Goal: Task Accomplishment & Management: Manage account settings

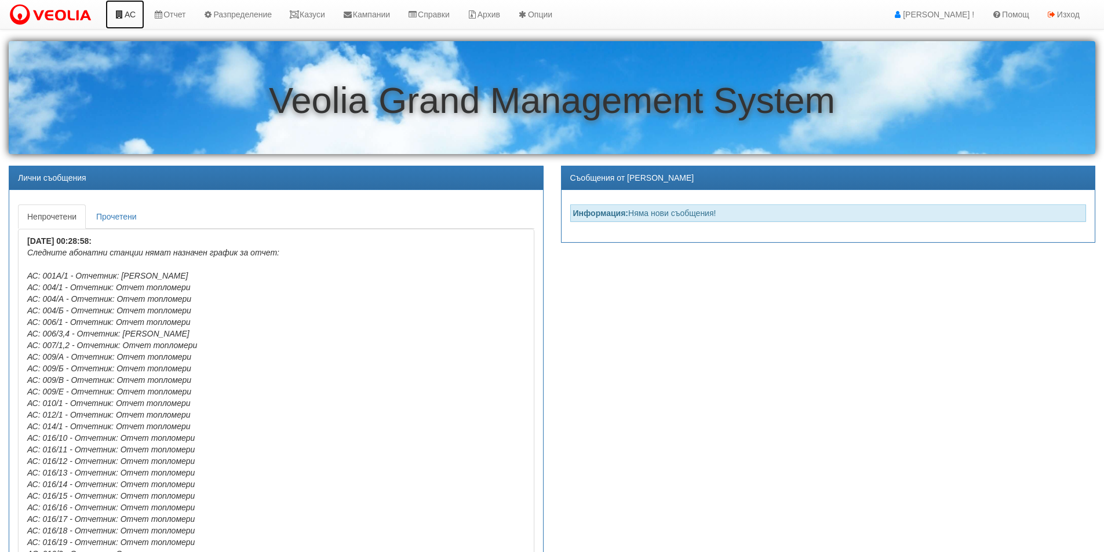
click at [136, 16] on link "АС" at bounding box center [124, 14] width 39 height 29
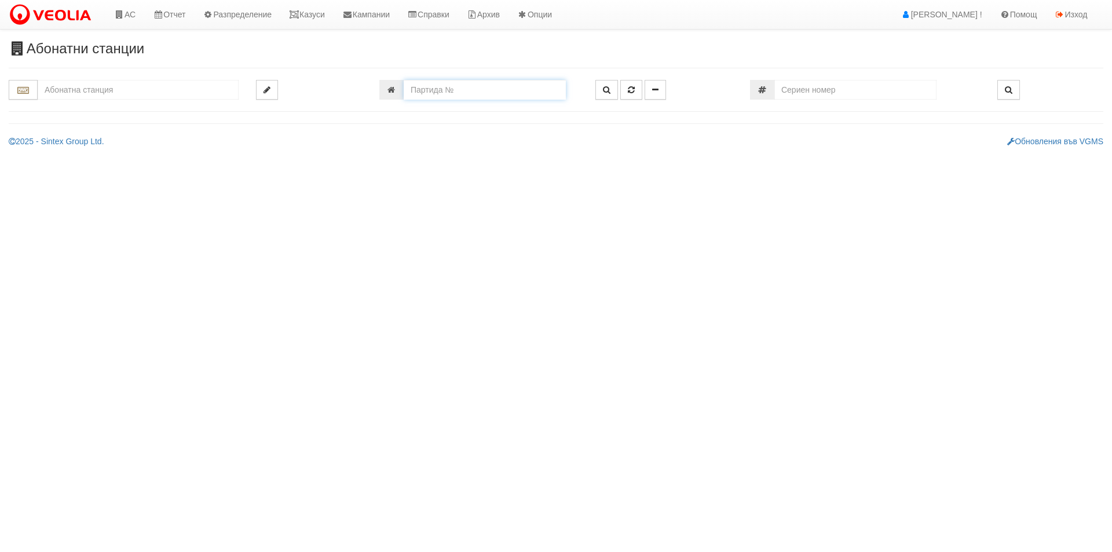
click at [438, 86] on input "number" at bounding box center [485, 90] width 162 height 20
type input "23925"
type input "001/1 - "[PERSON_NAME] [GEOGRAPHIC_DATA] " ЕАД"
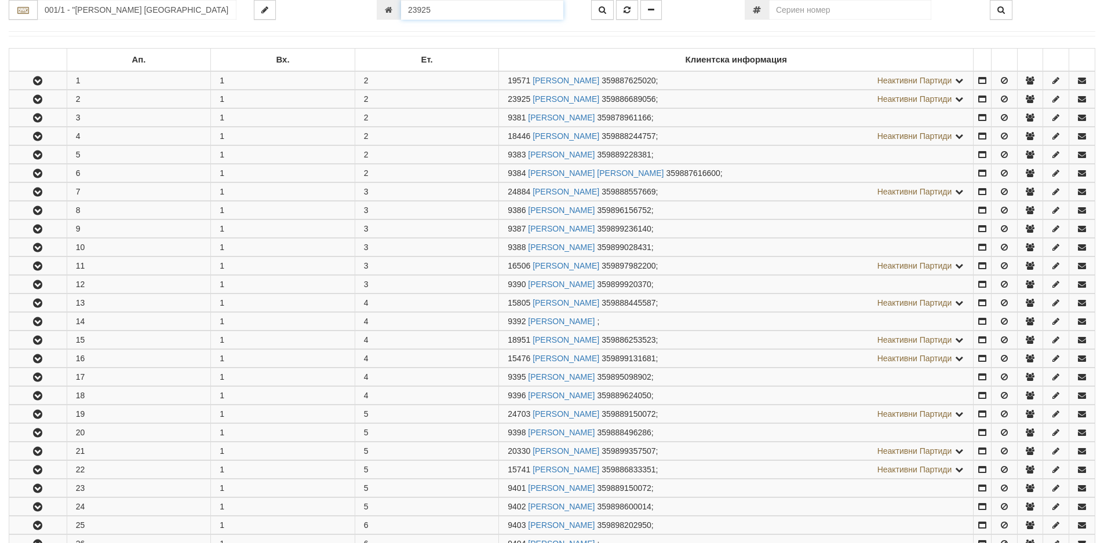
scroll to position [247, 0]
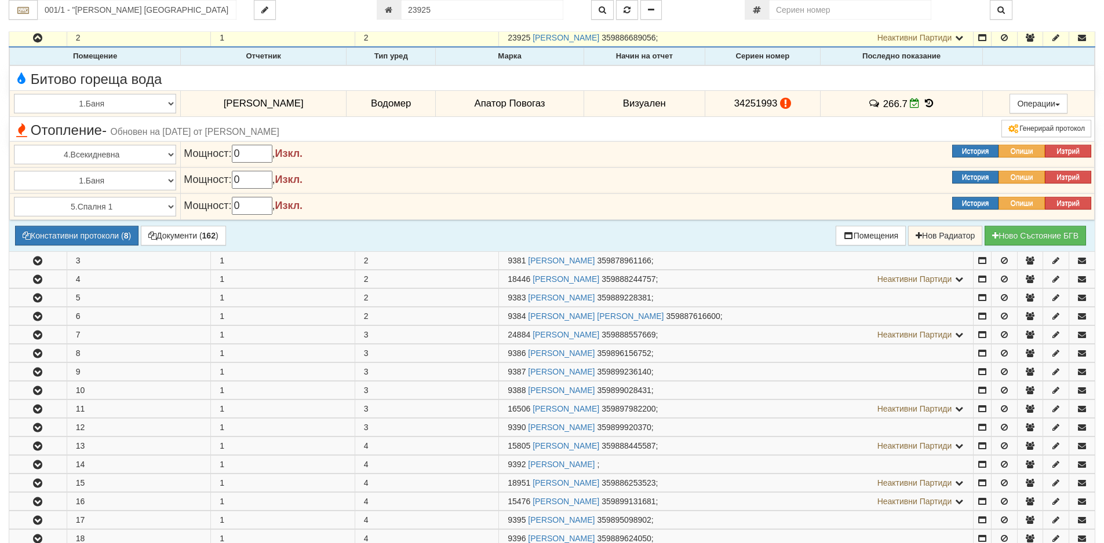
click at [922, 105] on icon at bounding box center [928, 103] width 13 height 10
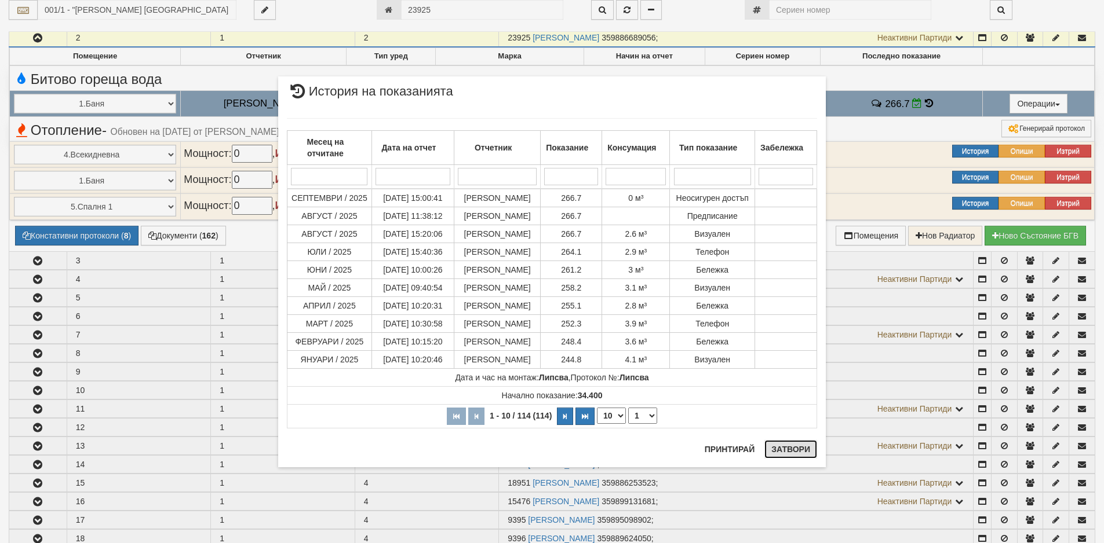
drag, startPoint x: 796, startPoint y: 455, endPoint x: 780, endPoint y: 446, distance: 18.2
click at [796, 455] on button "Затвори" at bounding box center [790, 449] width 53 height 19
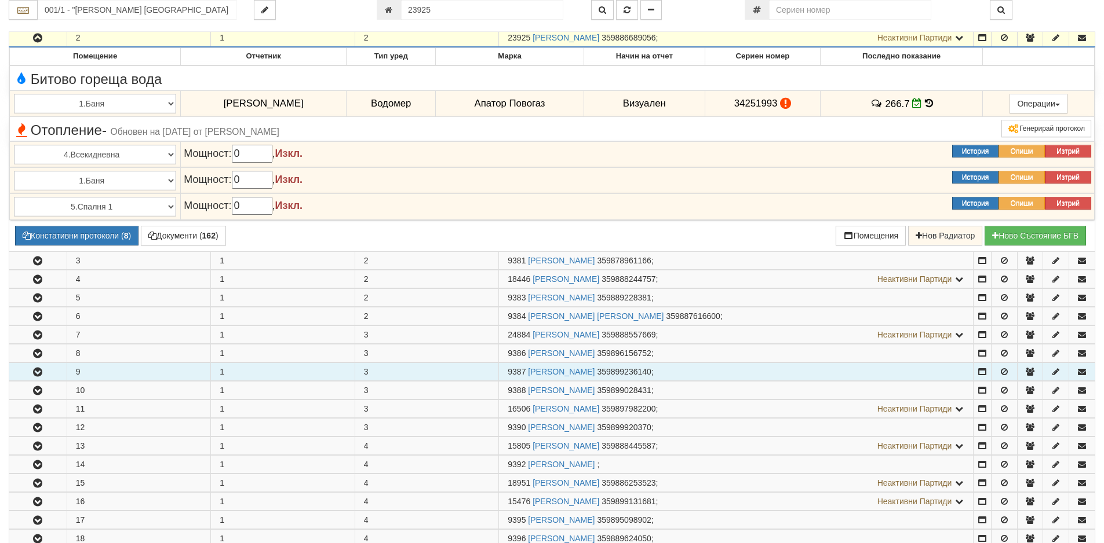
click at [41, 372] on icon "button" at bounding box center [38, 372] width 14 height 8
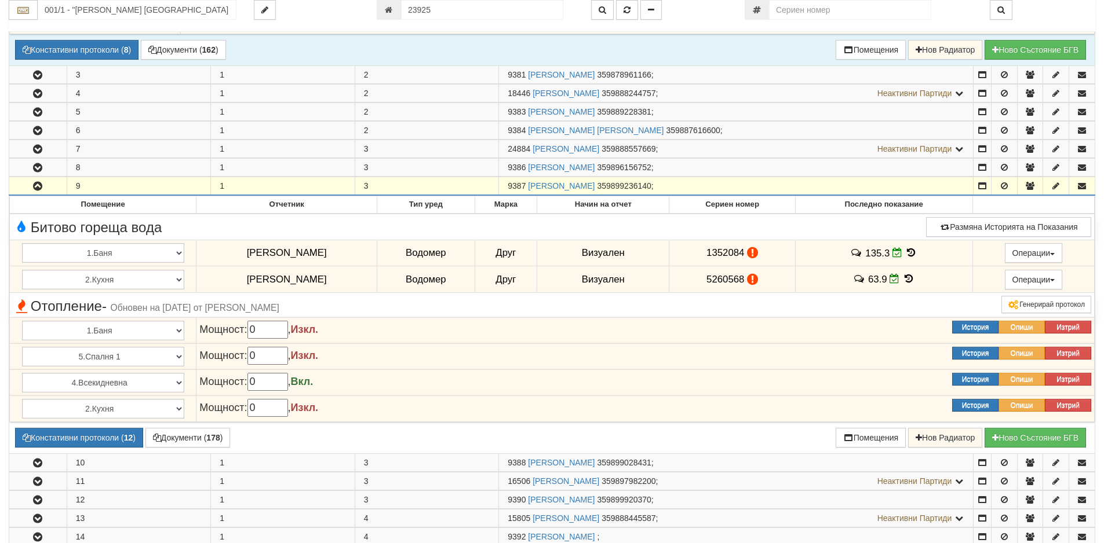
scroll to position [479, 0]
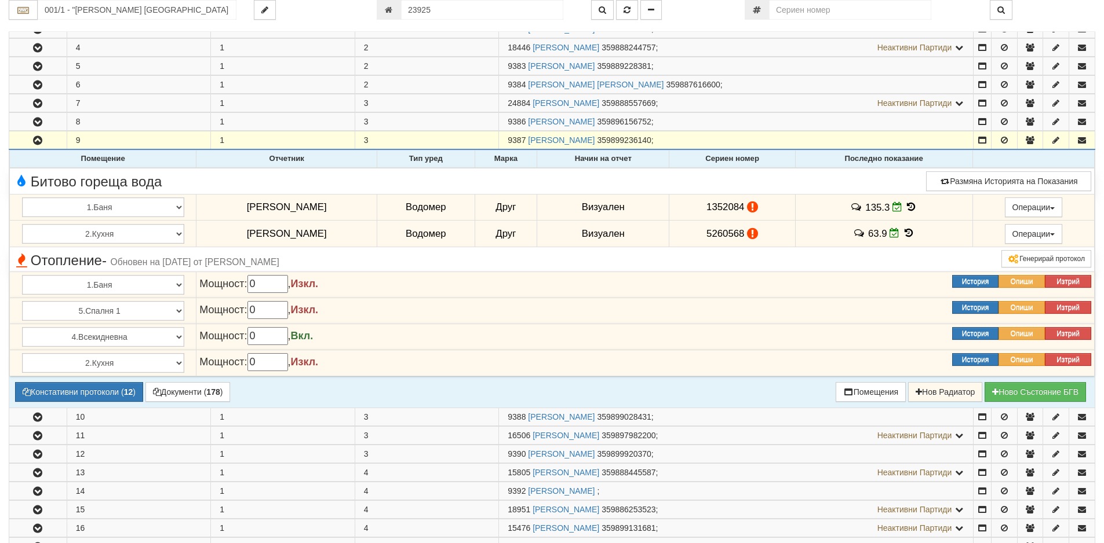
click at [905, 208] on icon at bounding box center [911, 207] width 13 height 10
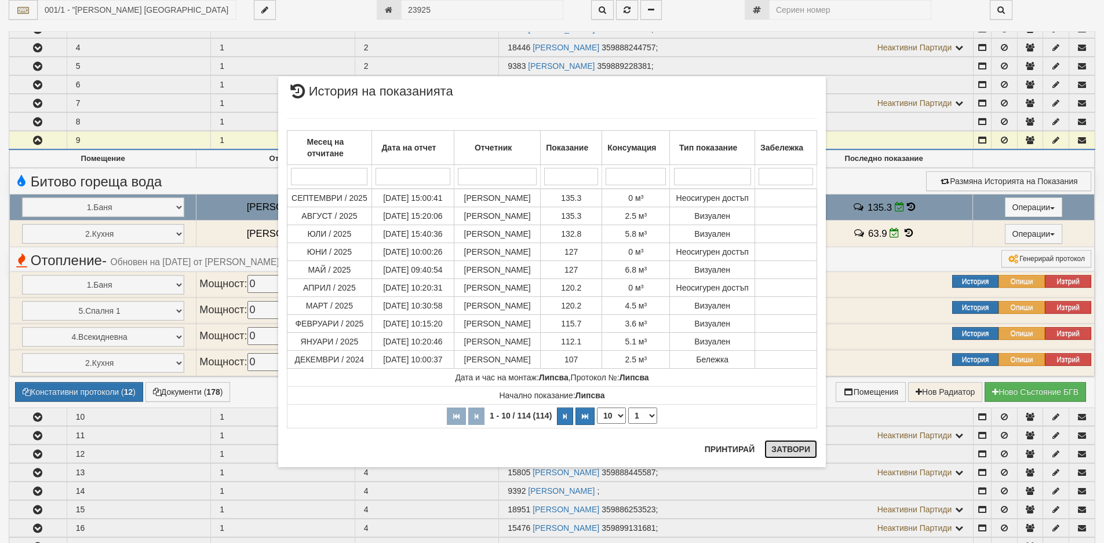
click at [788, 450] on button "Затвори" at bounding box center [790, 449] width 53 height 19
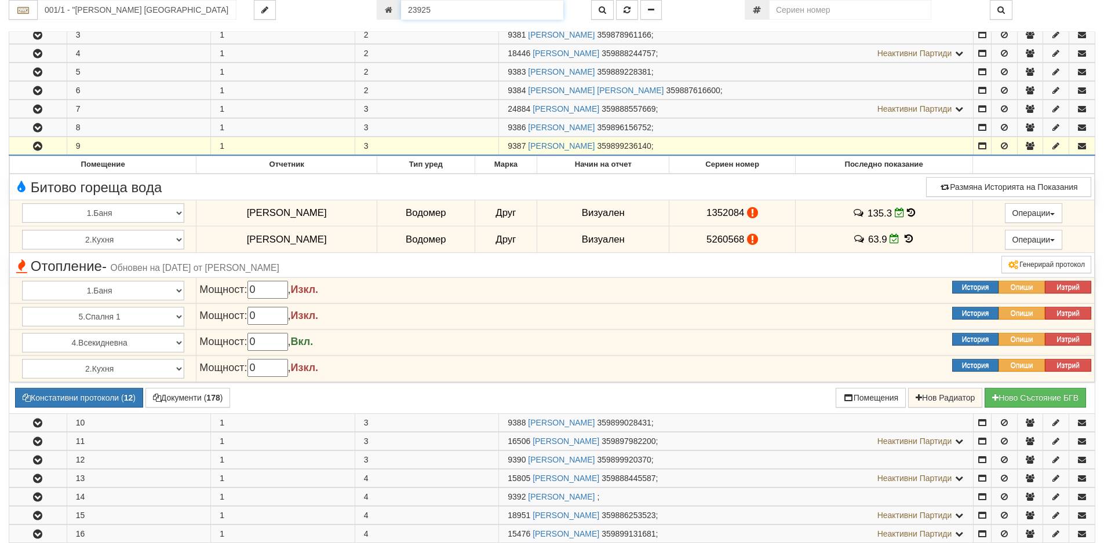
drag, startPoint x: 440, startPoint y: 10, endPoint x: 396, endPoint y: 10, distance: 43.5
click at [396, 10] on div "23925" at bounding box center [475, 10] width 197 height 20
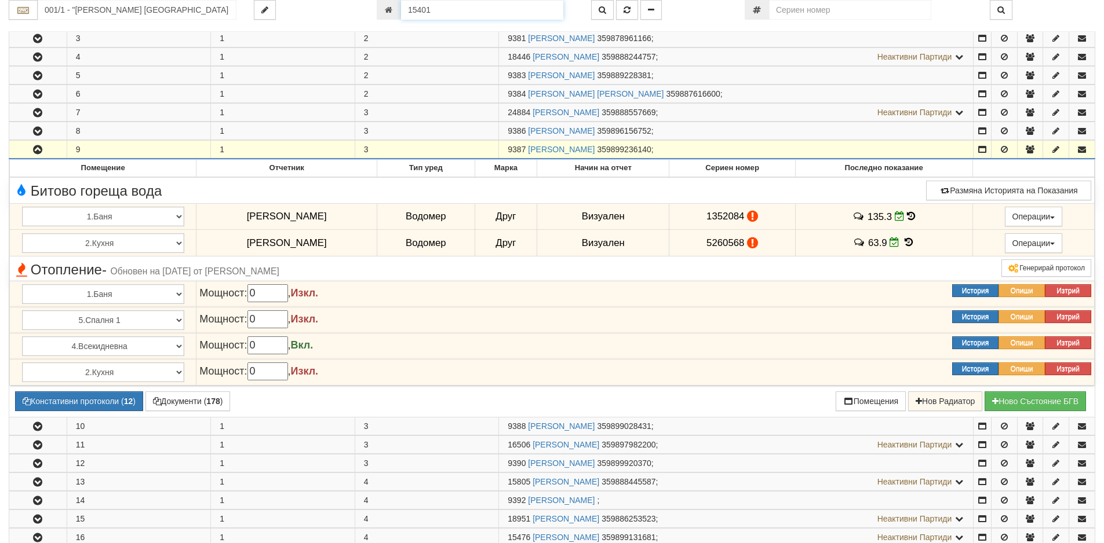
type input "15401"
type input "002Б/1 - "[PERSON_NAME] [GEOGRAPHIC_DATA] " ЕАД"
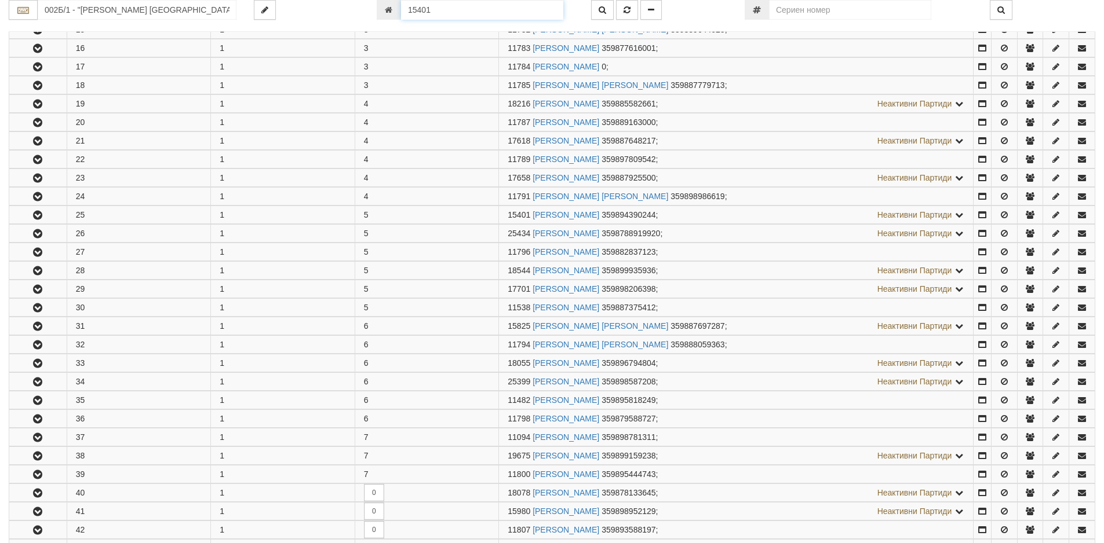
scroll to position [674, 0]
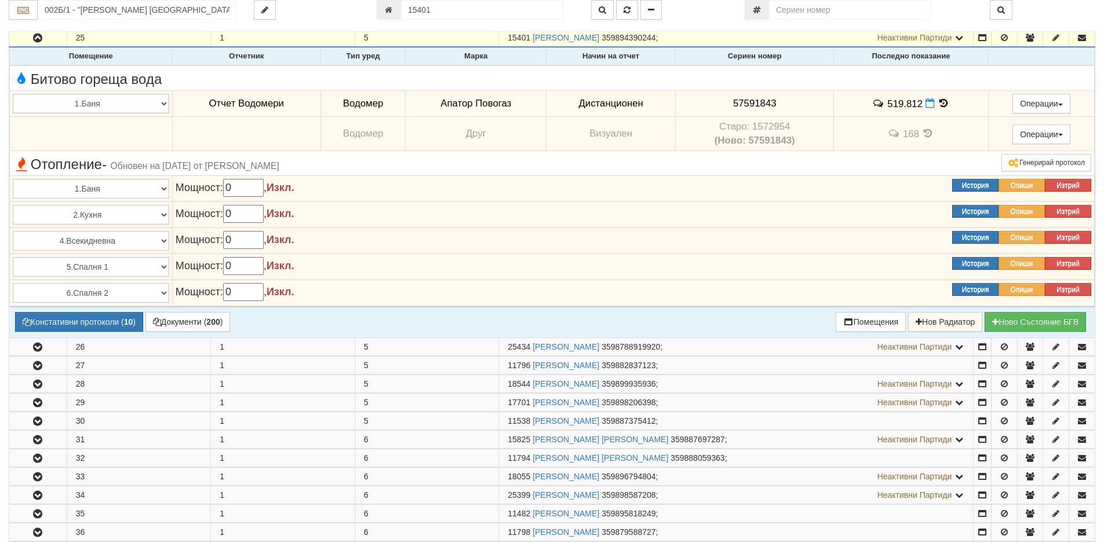
click at [943, 103] on icon at bounding box center [943, 103] width 13 height 10
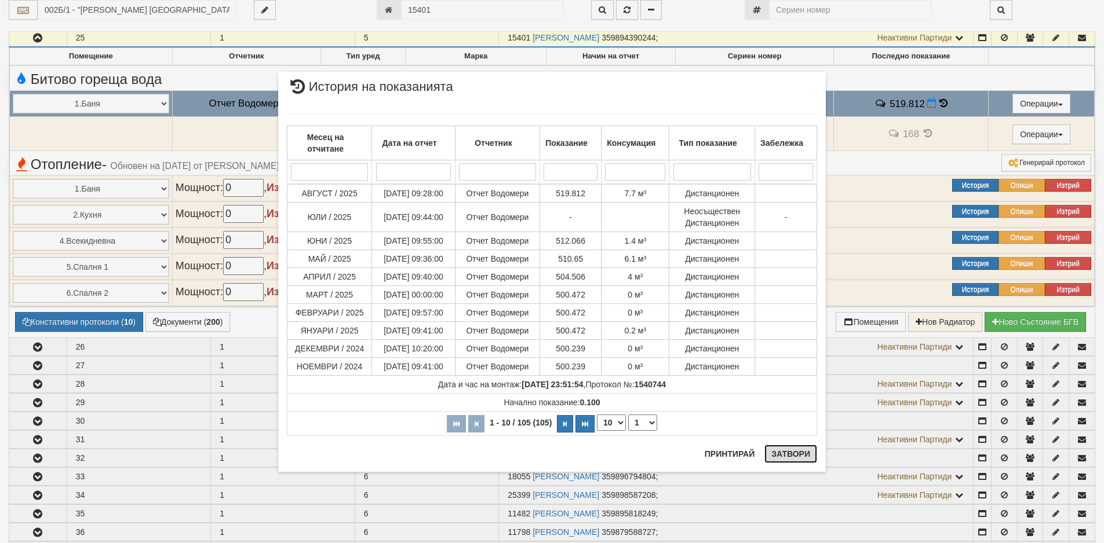
click at [788, 455] on button "Затвори" at bounding box center [790, 454] width 53 height 19
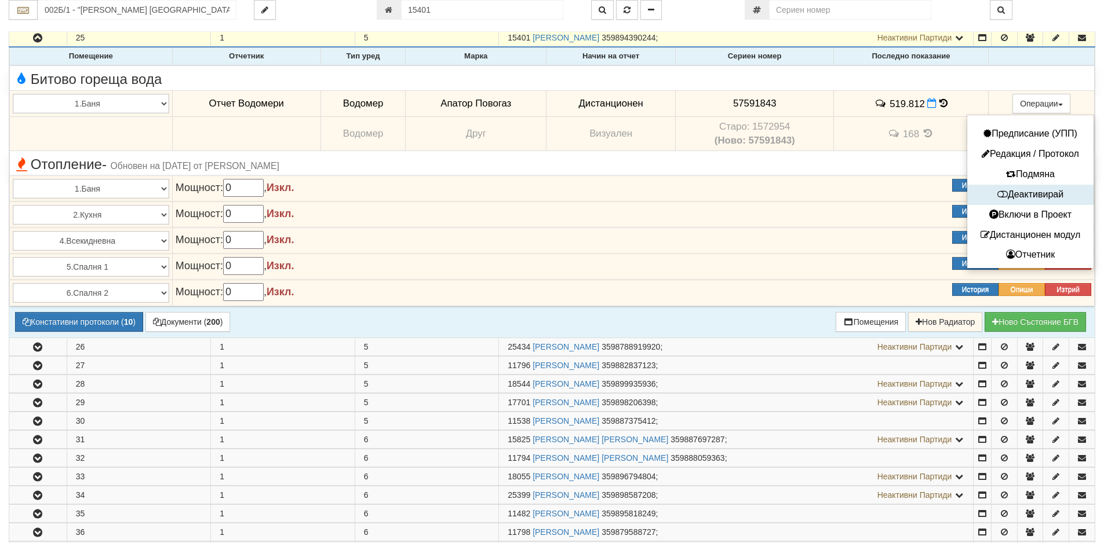
click at [1013, 192] on button "Деактивирай" at bounding box center [1030, 195] width 121 height 14
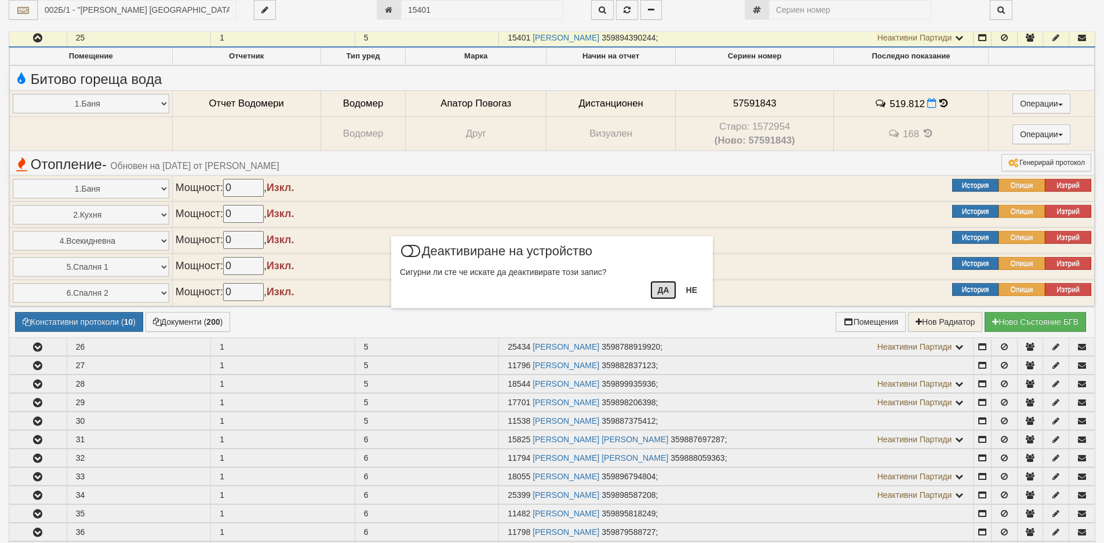
click at [660, 292] on button "Да" at bounding box center [662, 290] width 25 height 19
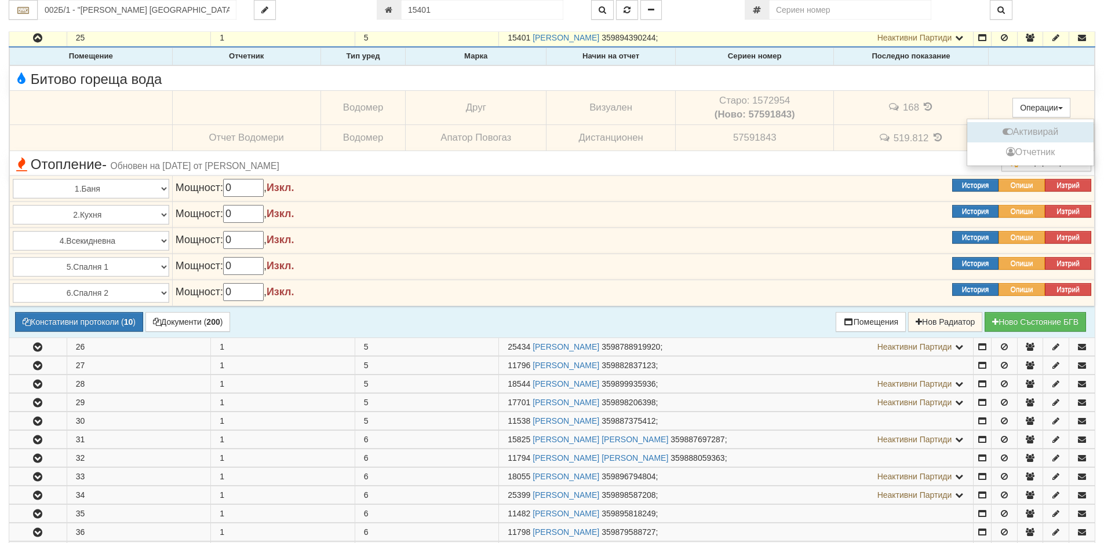
click at [996, 134] on button "Активирай" at bounding box center [1030, 132] width 121 height 14
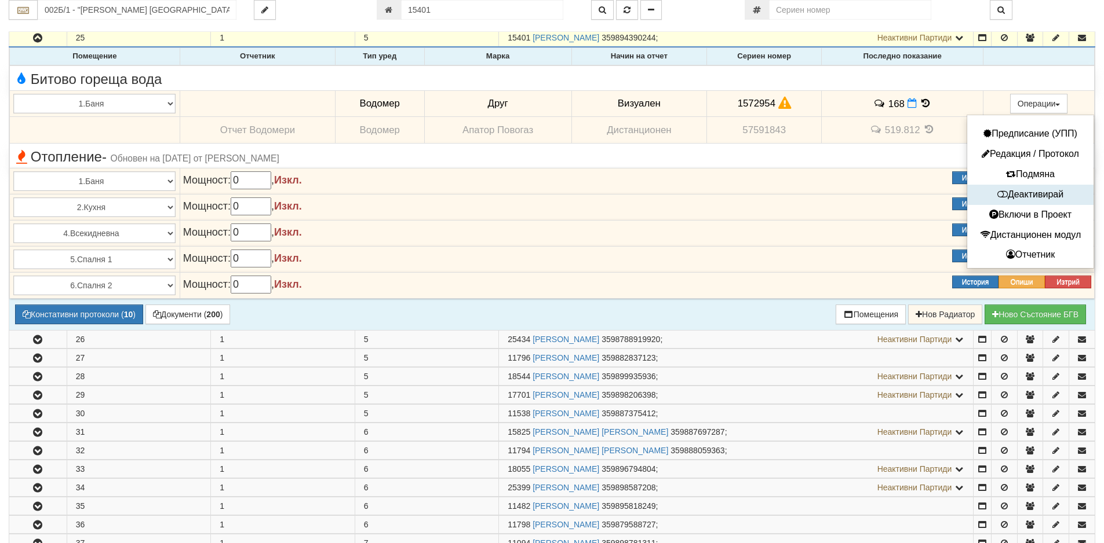
click at [1021, 195] on button "Деактивирай" at bounding box center [1030, 195] width 121 height 14
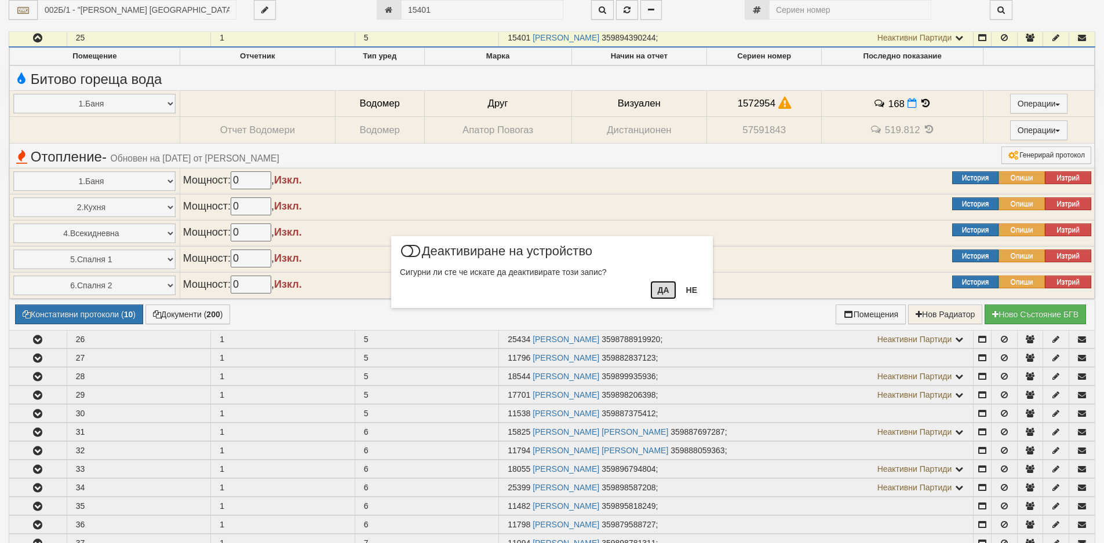
click at [659, 293] on button "Да" at bounding box center [662, 290] width 25 height 19
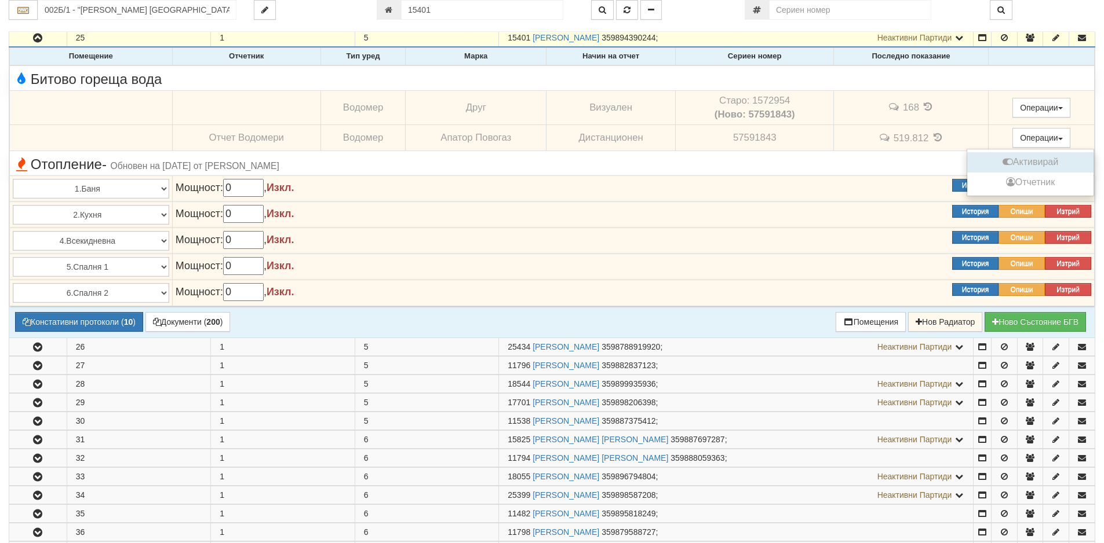
click at [1027, 162] on button "Активирай" at bounding box center [1030, 162] width 121 height 14
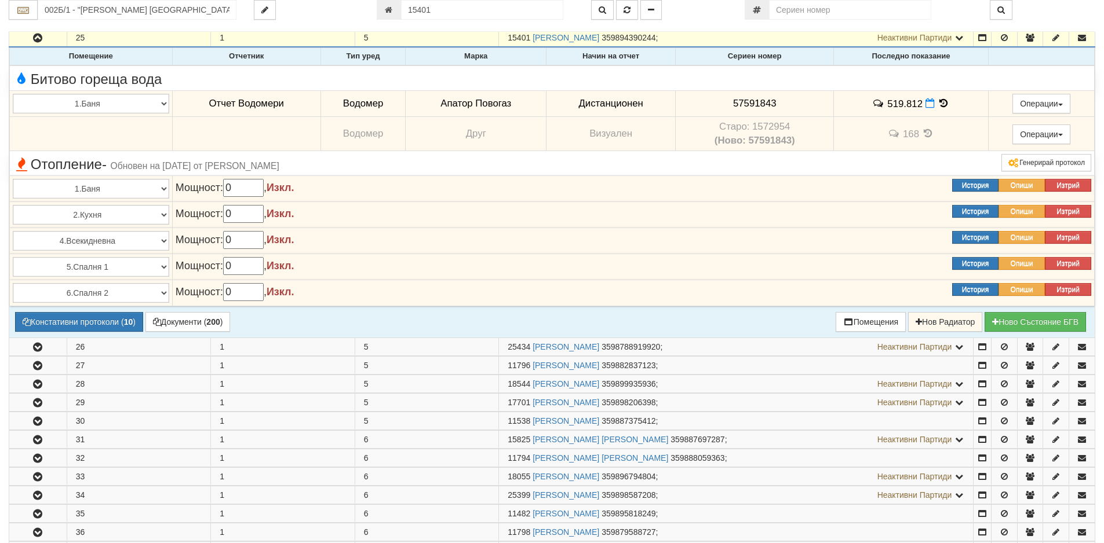
click at [942, 103] on icon at bounding box center [943, 103] width 13 height 10
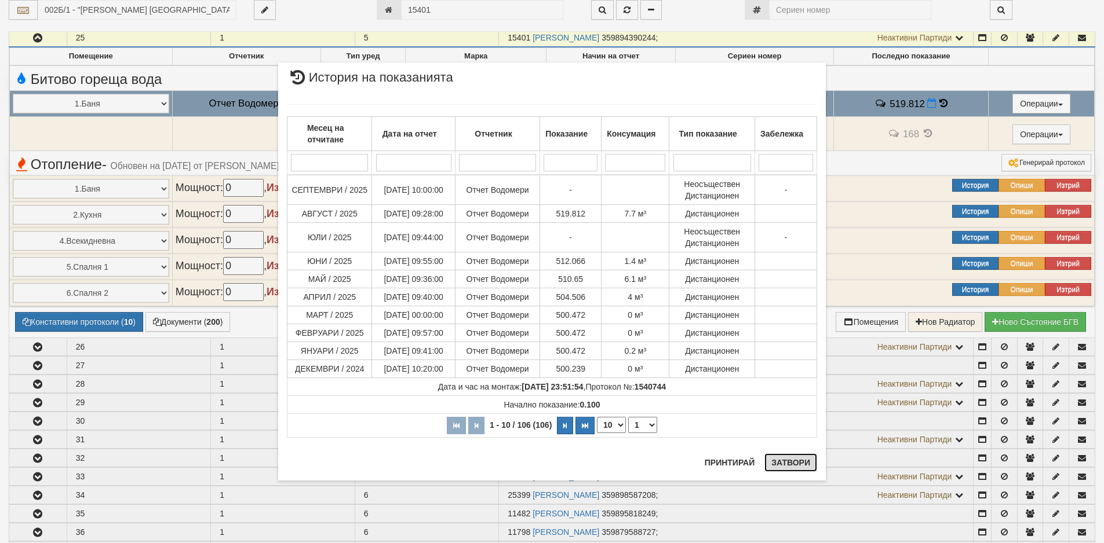
click at [792, 463] on button "Затвори" at bounding box center [790, 463] width 53 height 19
